Goal: Task Accomplishment & Management: Use online tool/utility

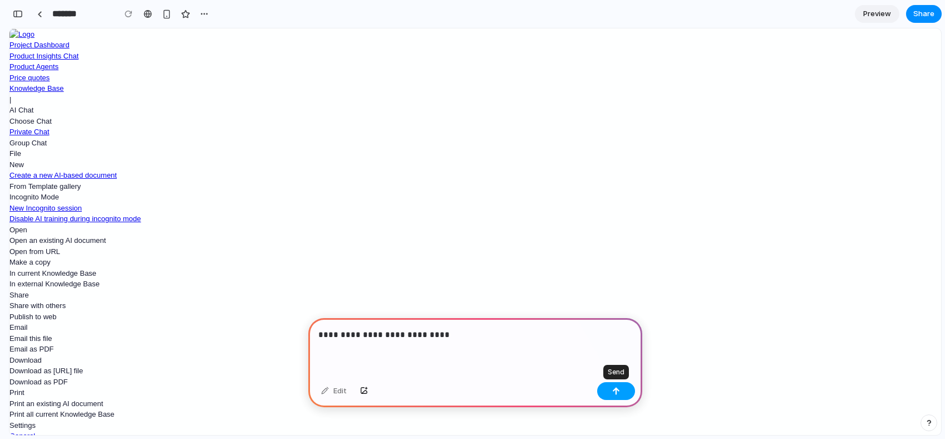
click at [616, 391] on div "button" at bounding box center [616, 391] width 8 height 8
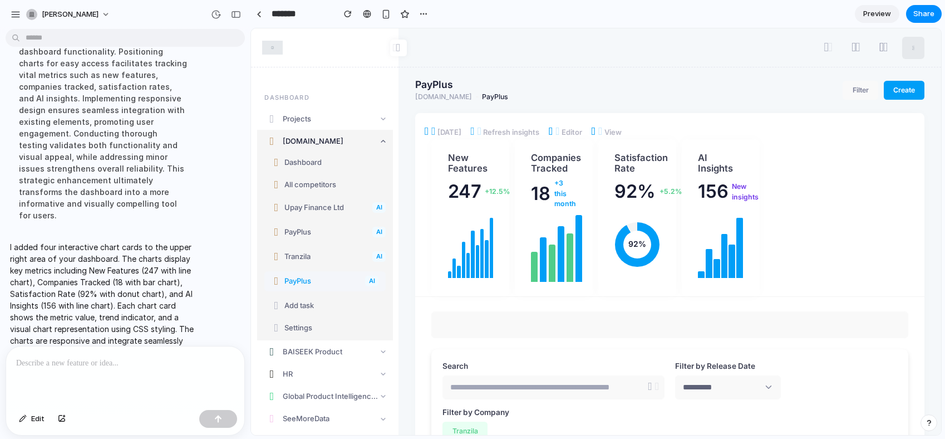
click at [735, 17] on section "******* Preview Share" at bounding box center [596, 14] width 691 height 28
click at [473, 219] on div at bounding box center [473, 219] width 0 height 0
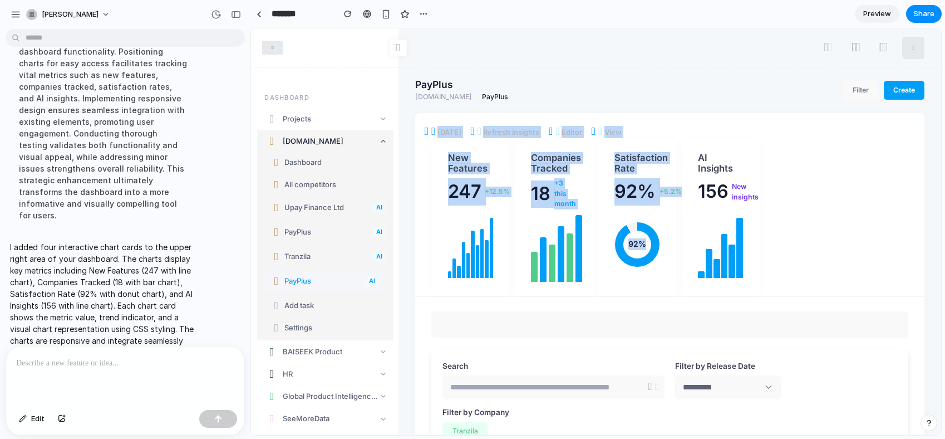
drag, startPoint x: 561, startPoint y: 102, endPoint x: 655, endPoint y: 239, distance: 166.5
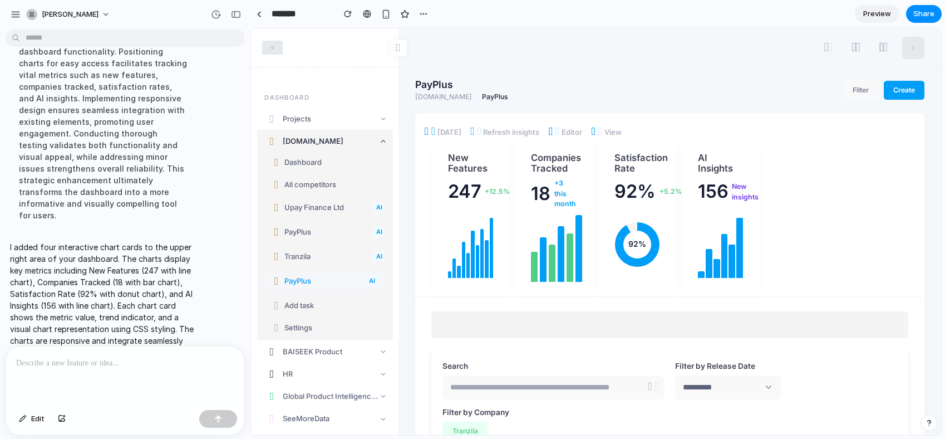
drag, startPoint x: 652, startPoint y: 315, endPoint x: 644, endPoint y: 313, distance: 8.6
click at [651, 315] on input "text" at bounding box center [669, 324] width 477 height 27
